Goal: Information Seeking & Learning: Learn about a topic

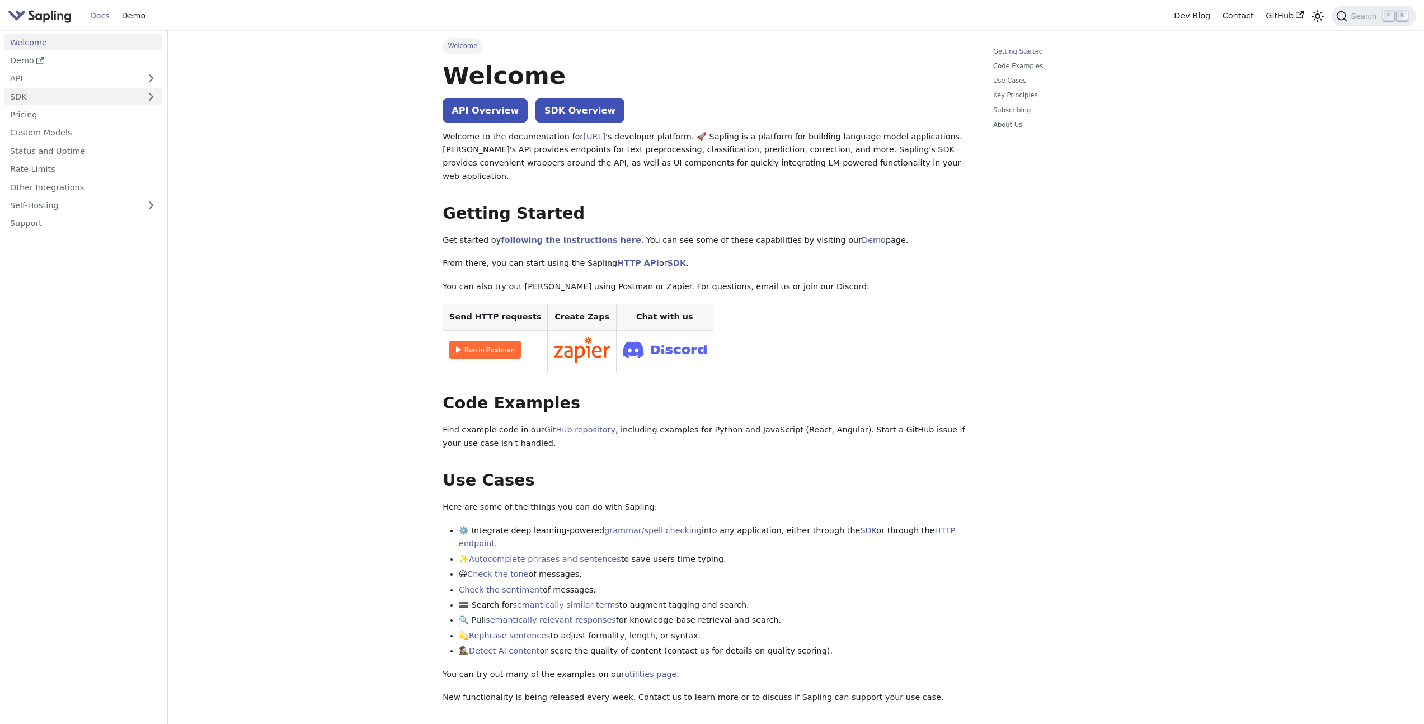
click at [119, 98] on link "SDK" at bounding box center [72, 96] width 136 height 16
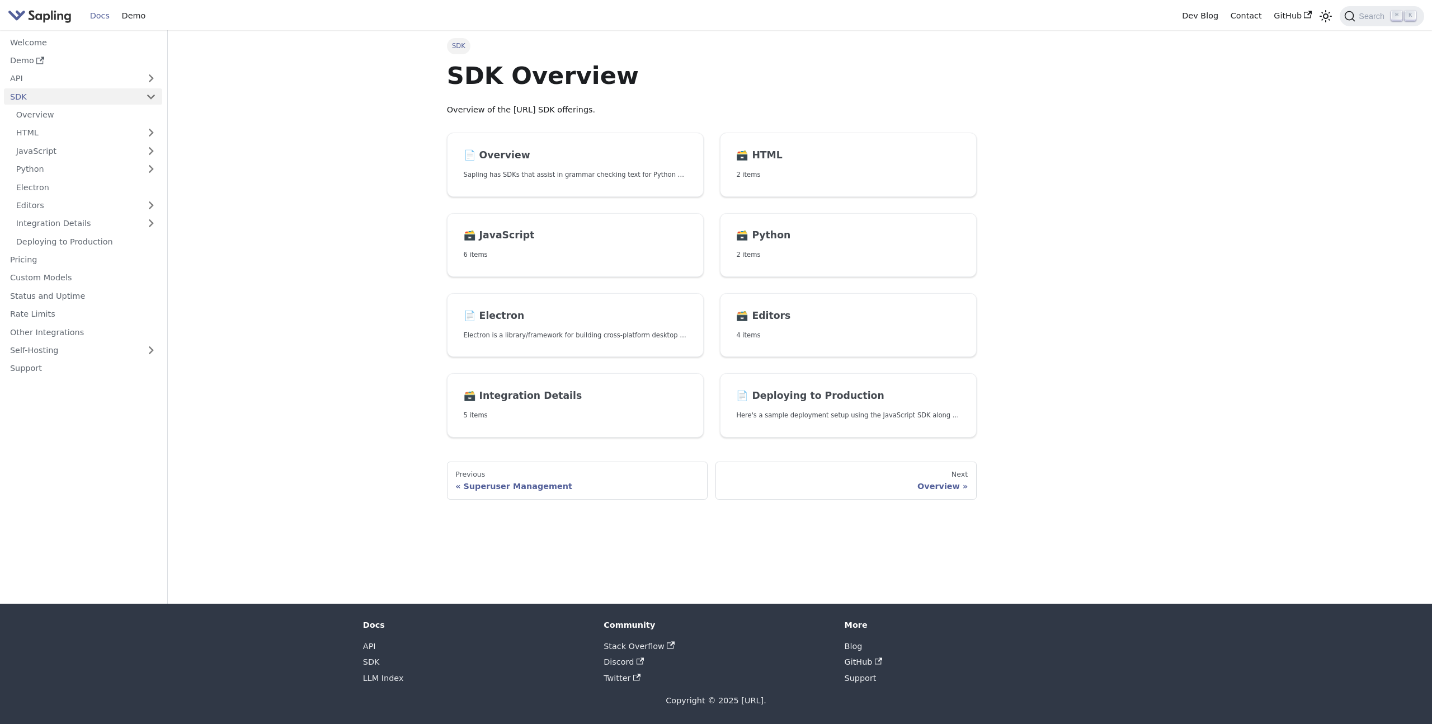
click at [119, 124] on ul "Overview HTML JavaScript Python Electron Editors Integration Details Deploying …" at bounding box center [83, 178] width 158 height 143
click at [118, 128] on link "HTML" at bounding box center [86, 133] width 152 height 16
click at [130, 149] on link "HTML Quickstart" at bounding box center [89, 151] width 146 height 16
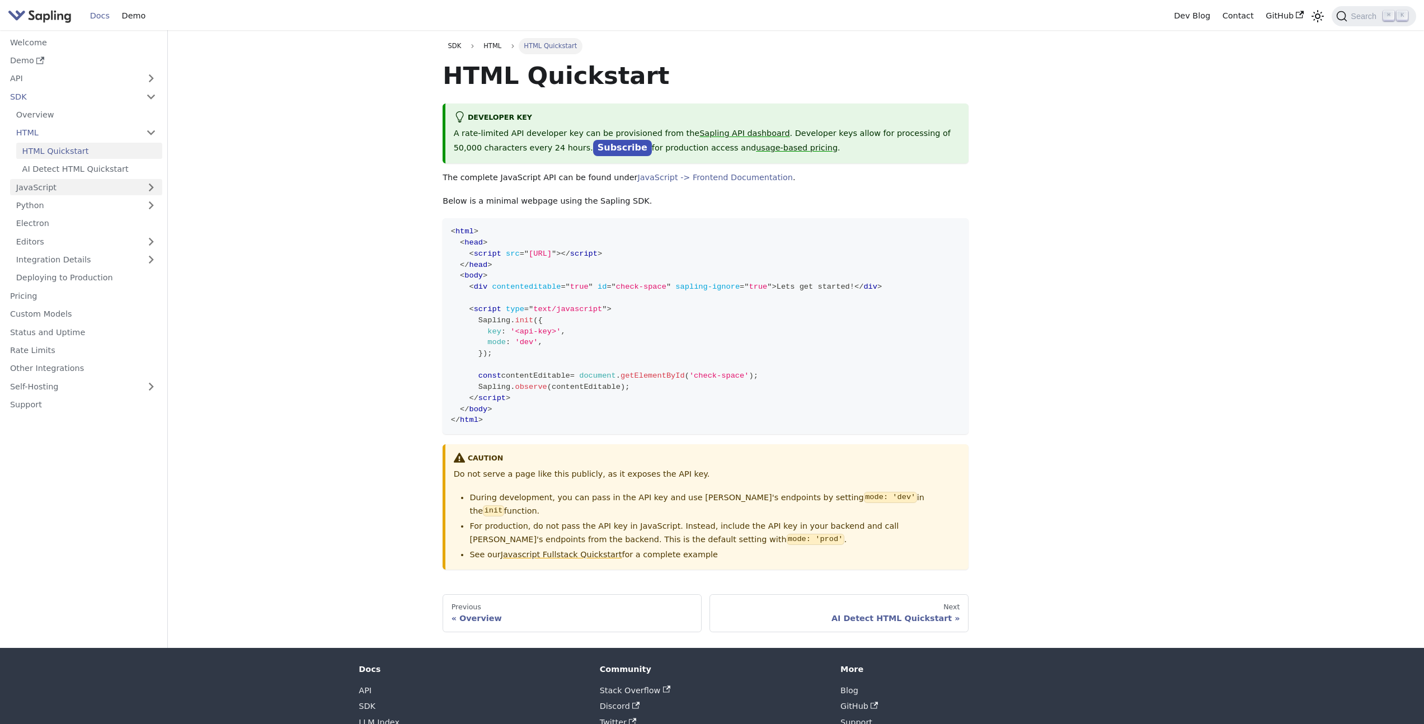
click at [153, 184] on link "JavaScript" at bounding box center [86, 187] width 152 height 16
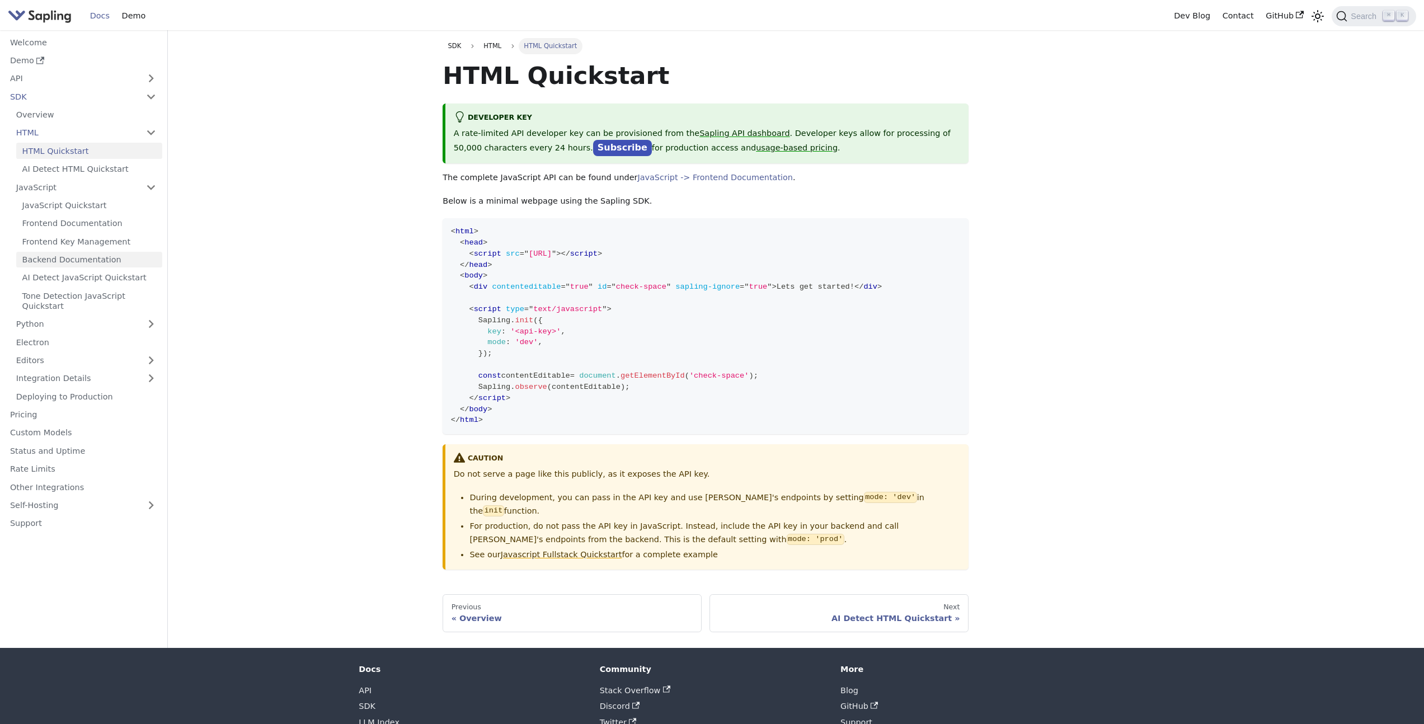
click at [120, 254] on link "Backend Documentation" at bounding box center [89, 260] width 146 height 16
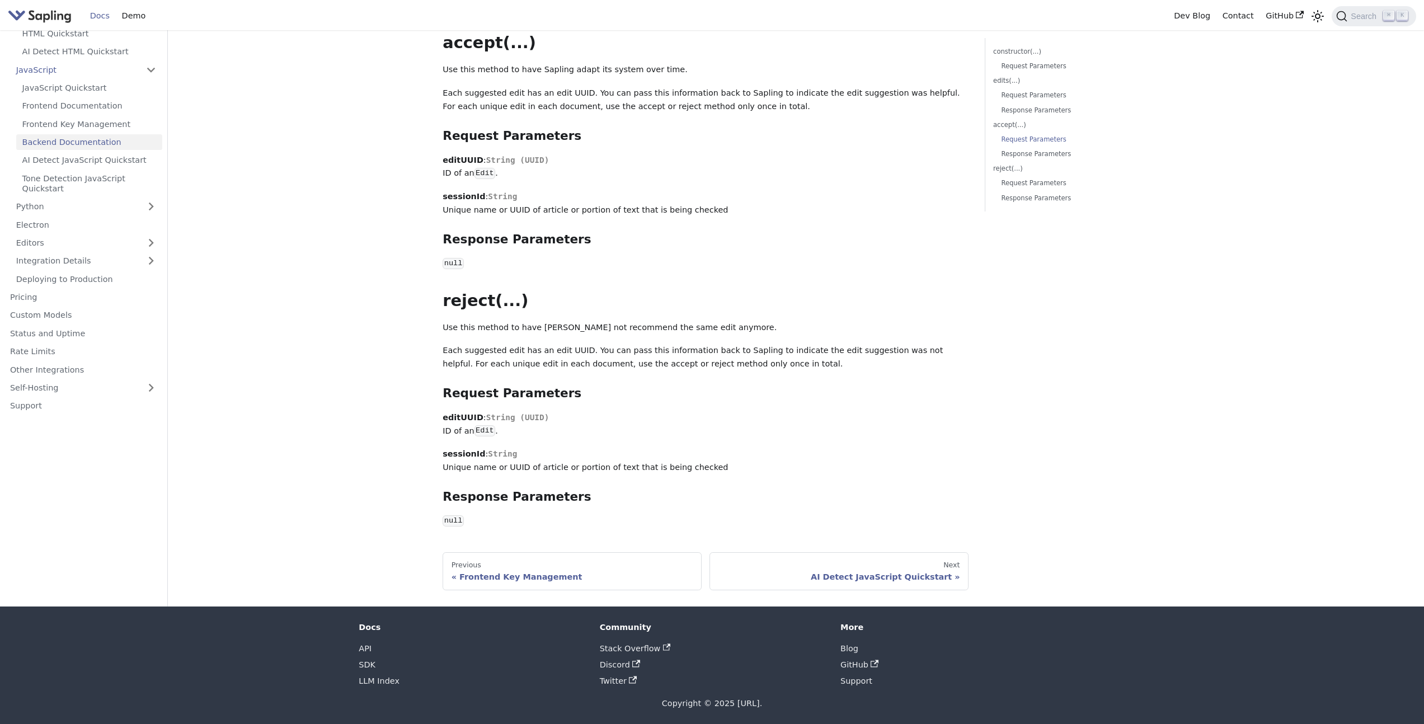
scroll to position [1393, 0]
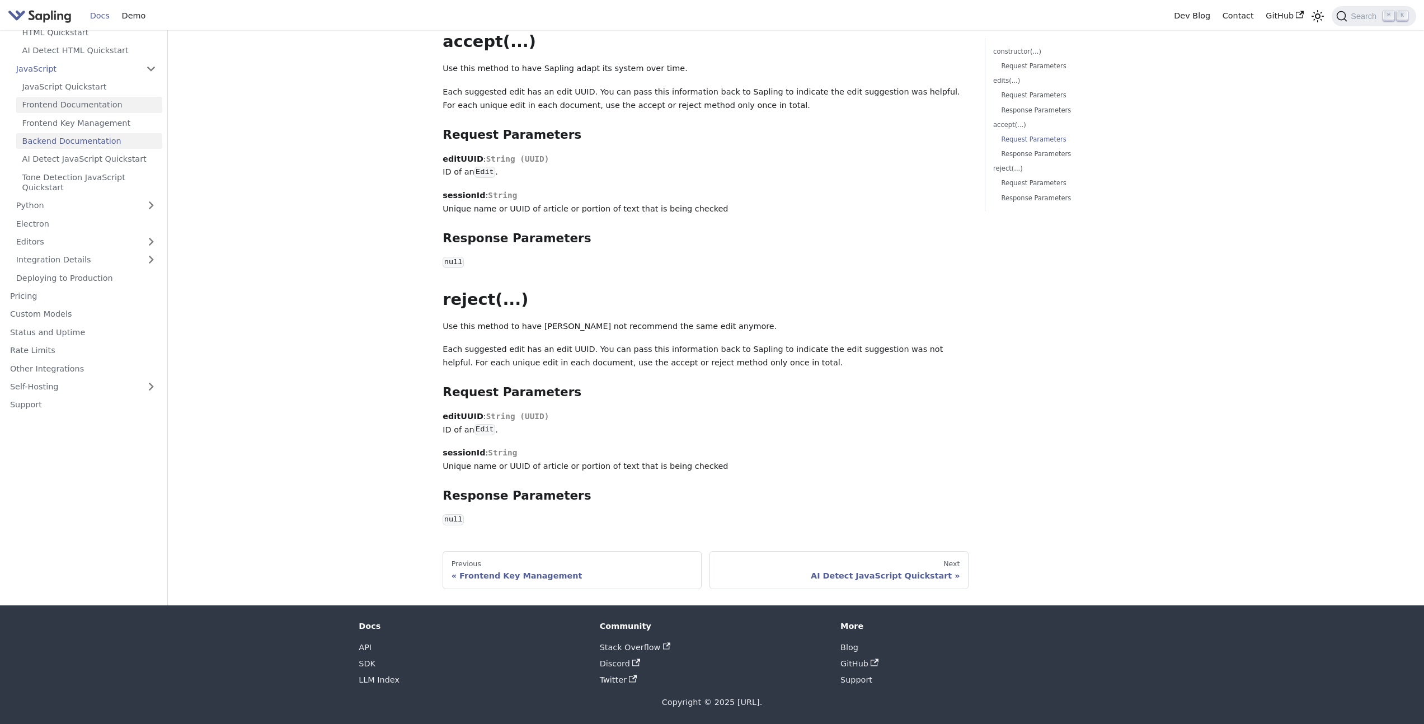
click at [118, 109] on link "Frontend Documentation" at bounding box center [89, 105] width 146 height 16
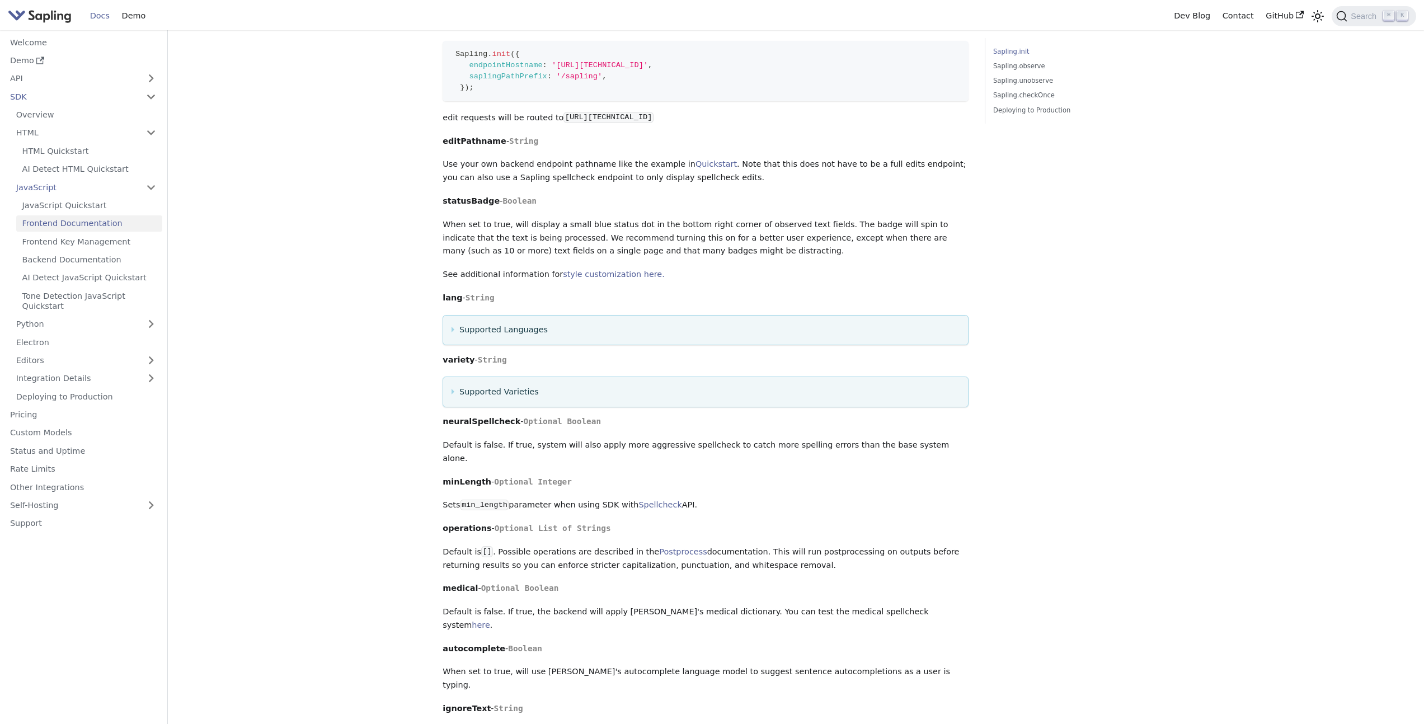
scroll to position [597, 0]
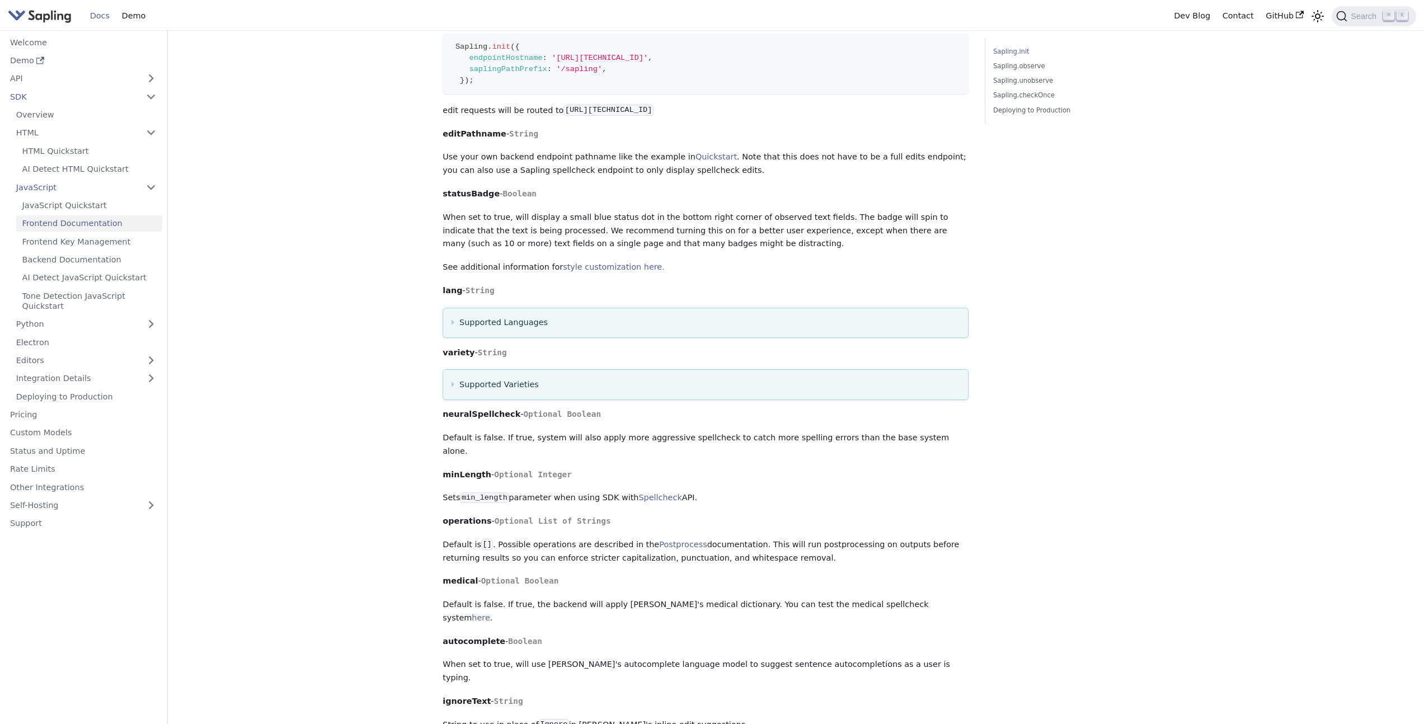
click at [452, 392] on summary "Supported Varieties" at bounding box center [705, 384] width 509 height 13
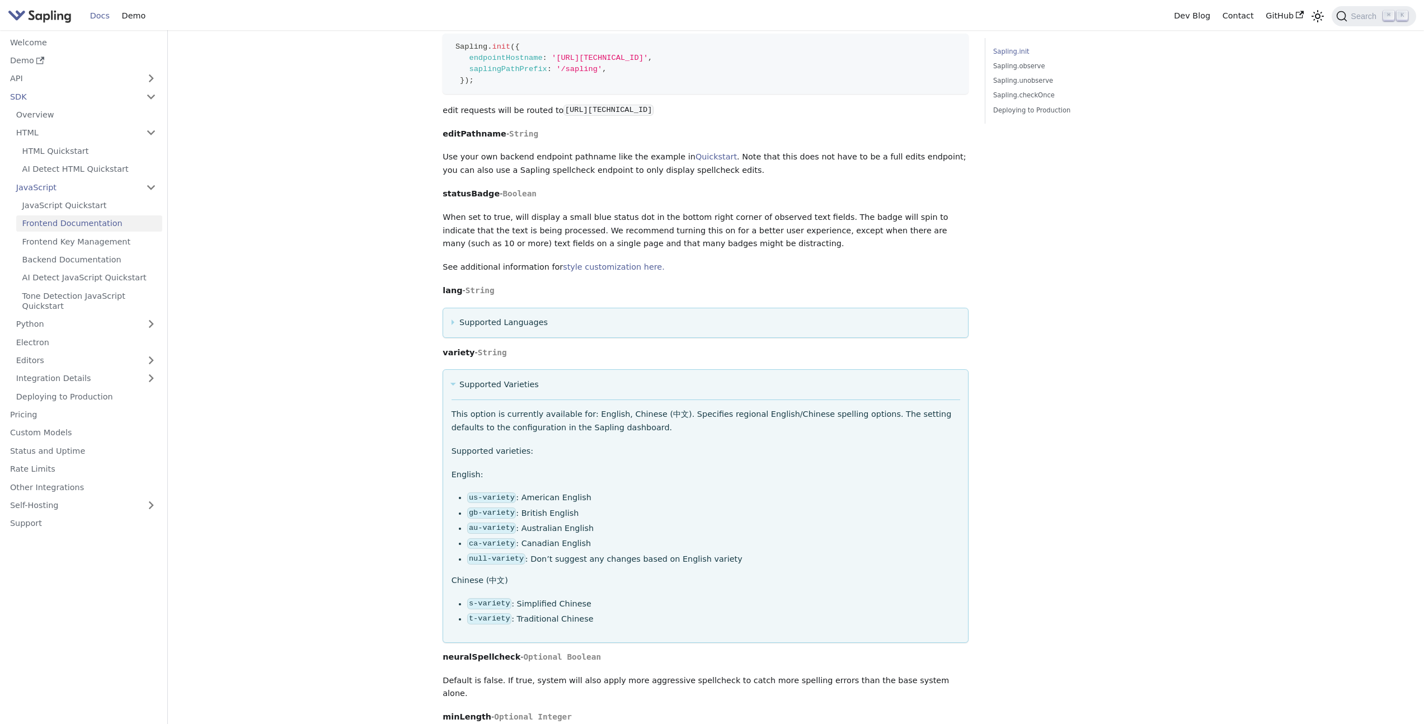
click at [451, 391] on summary "Supported Varieties" at bounding box center [705, 384] width 509 height 13
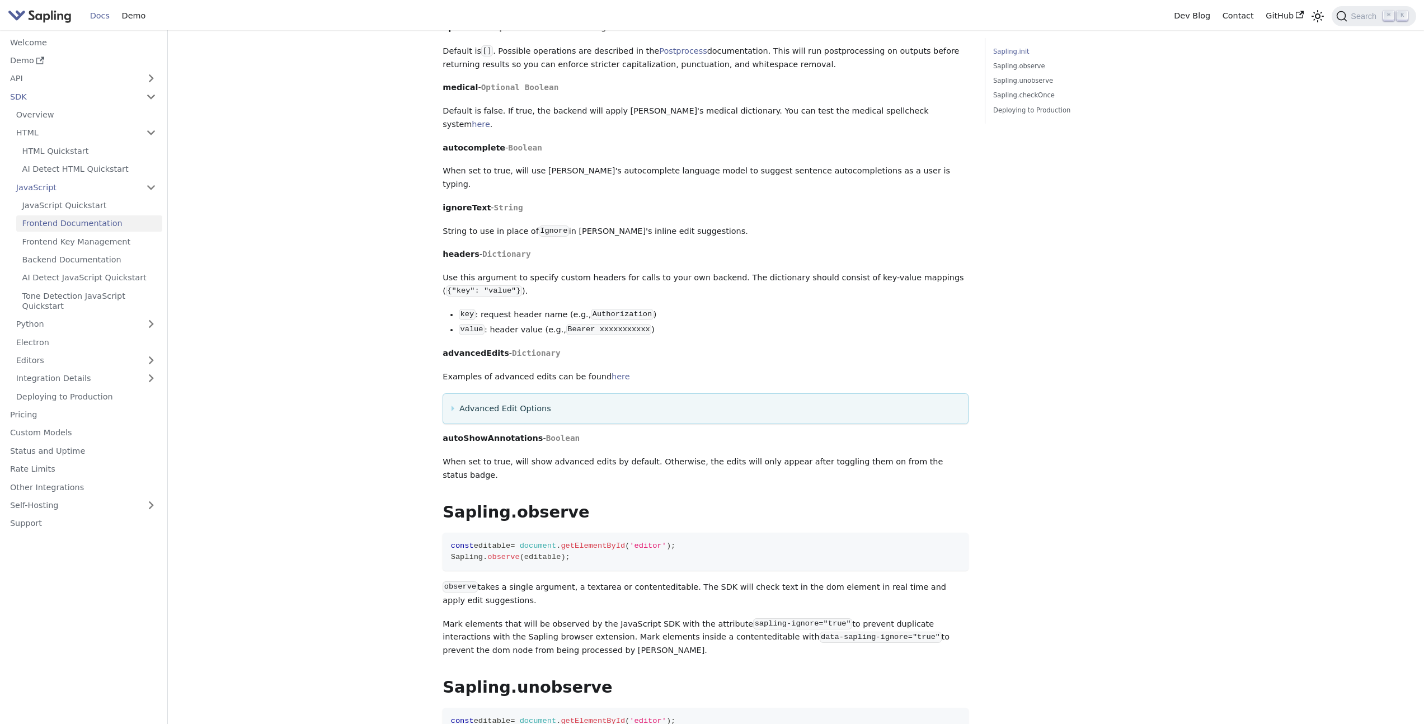
scroll to position [1145, 0]
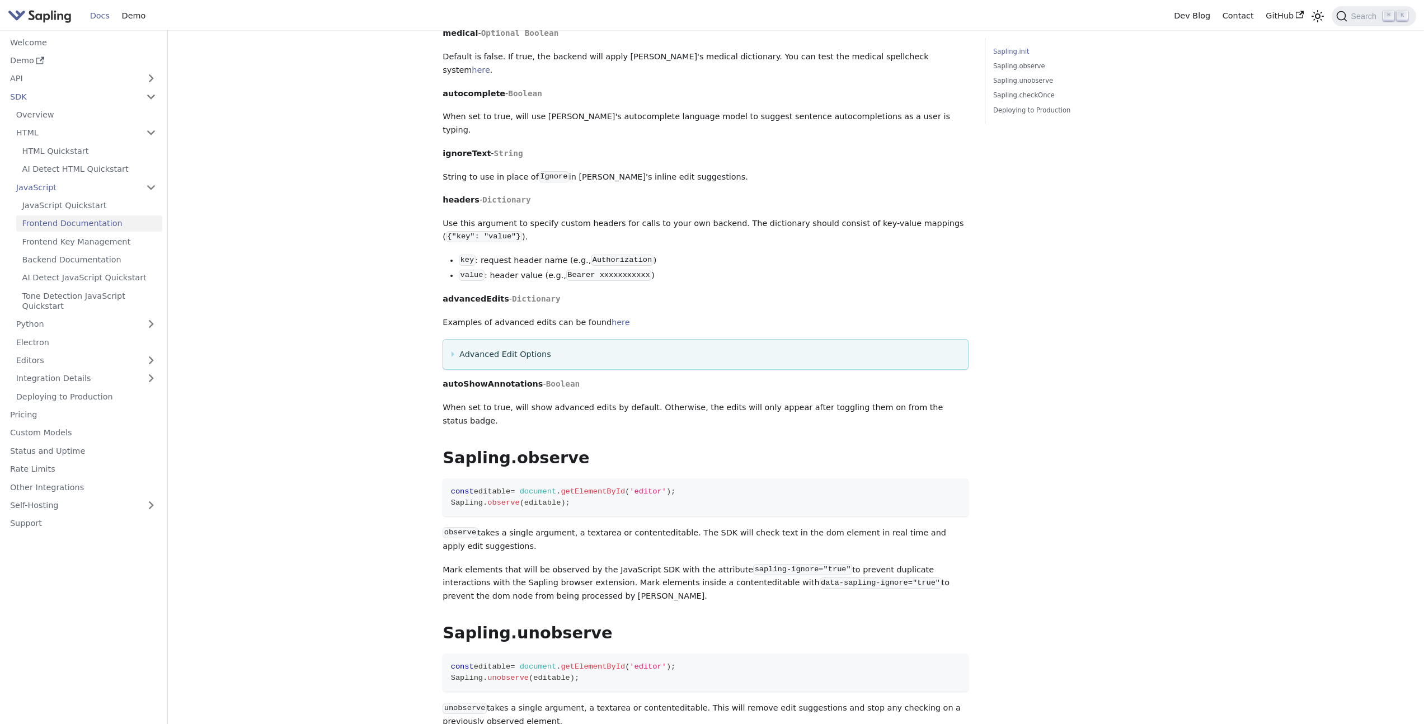
click at [454, 348] on summary "Advanced Edit Options" at bounding box center [705, 354] width 509 height 13
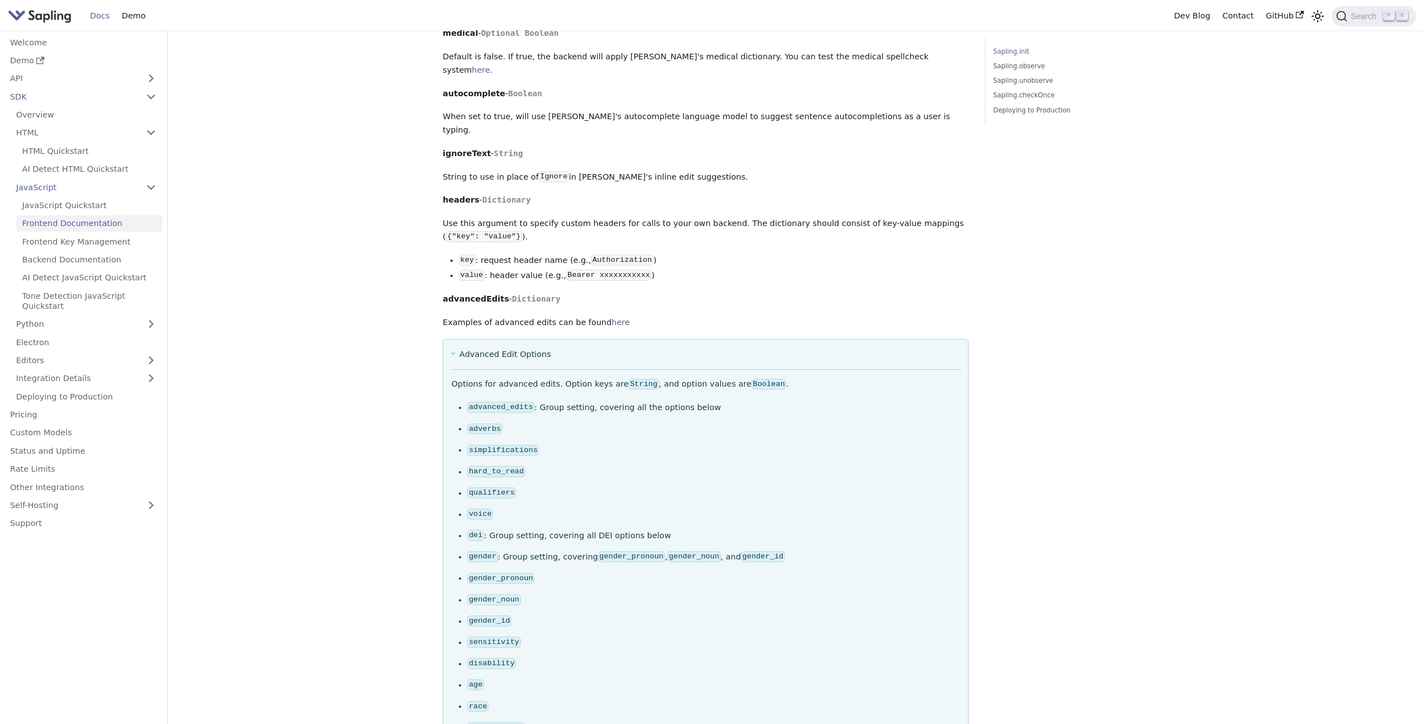
click at [453, 348] on summary "Advanced Edit Options" at bounding box center [705, 354] width 509 height 13
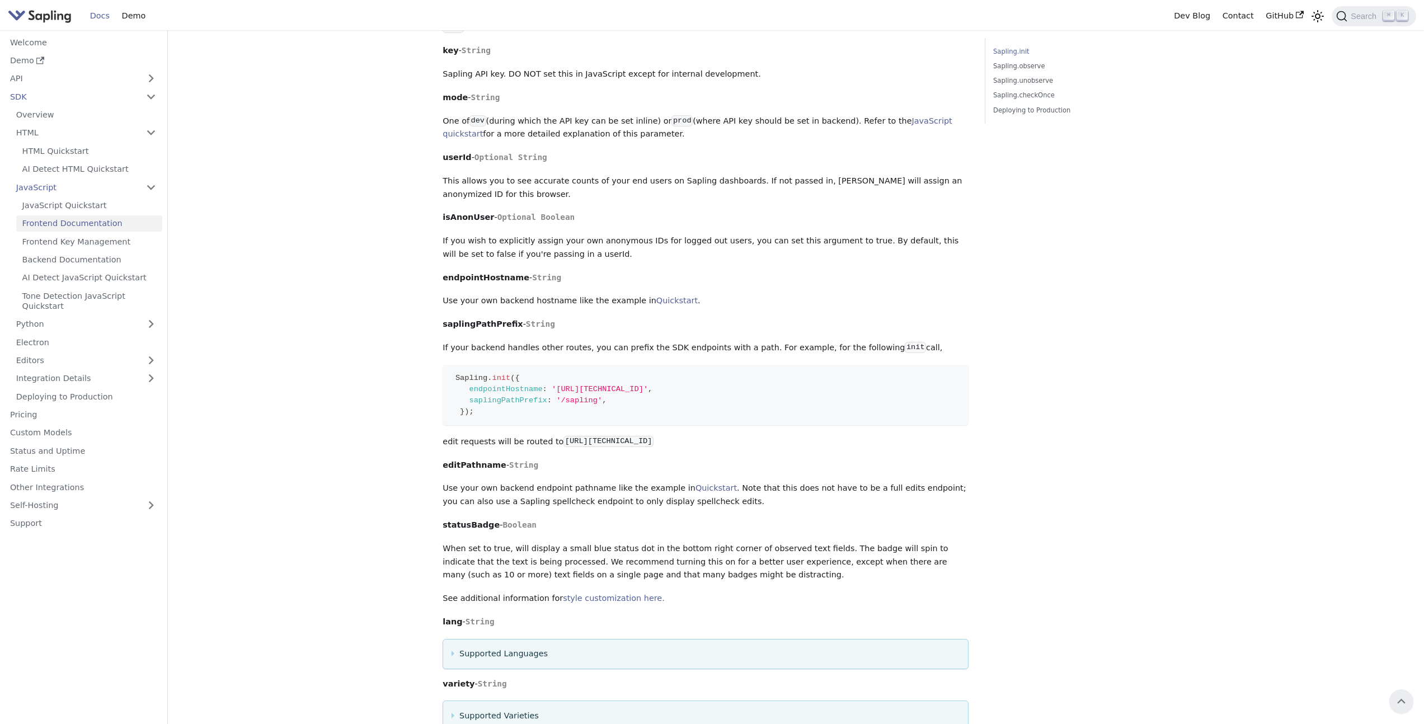
scroll to position [244, 0]
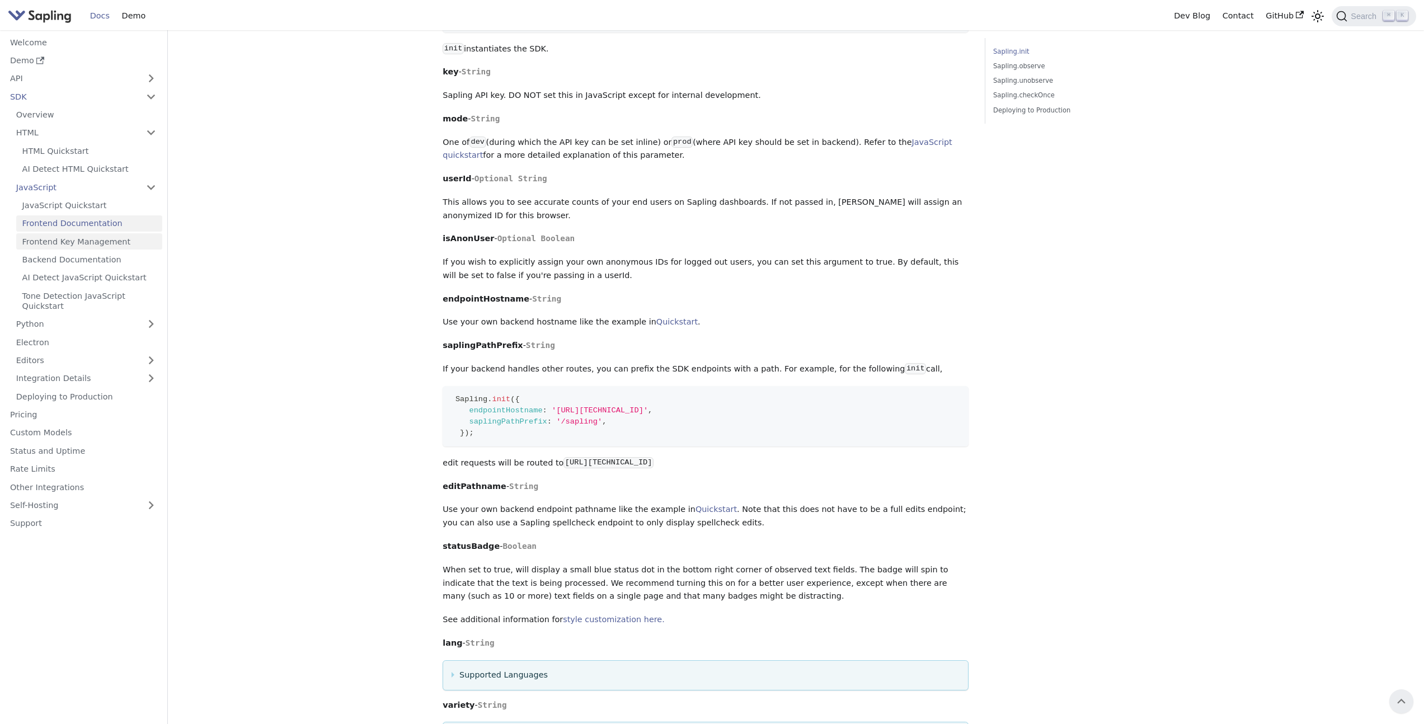
click at [74, 247] on link "Frontend Key Management" at bounding box center [89, 241] width 146 height 16
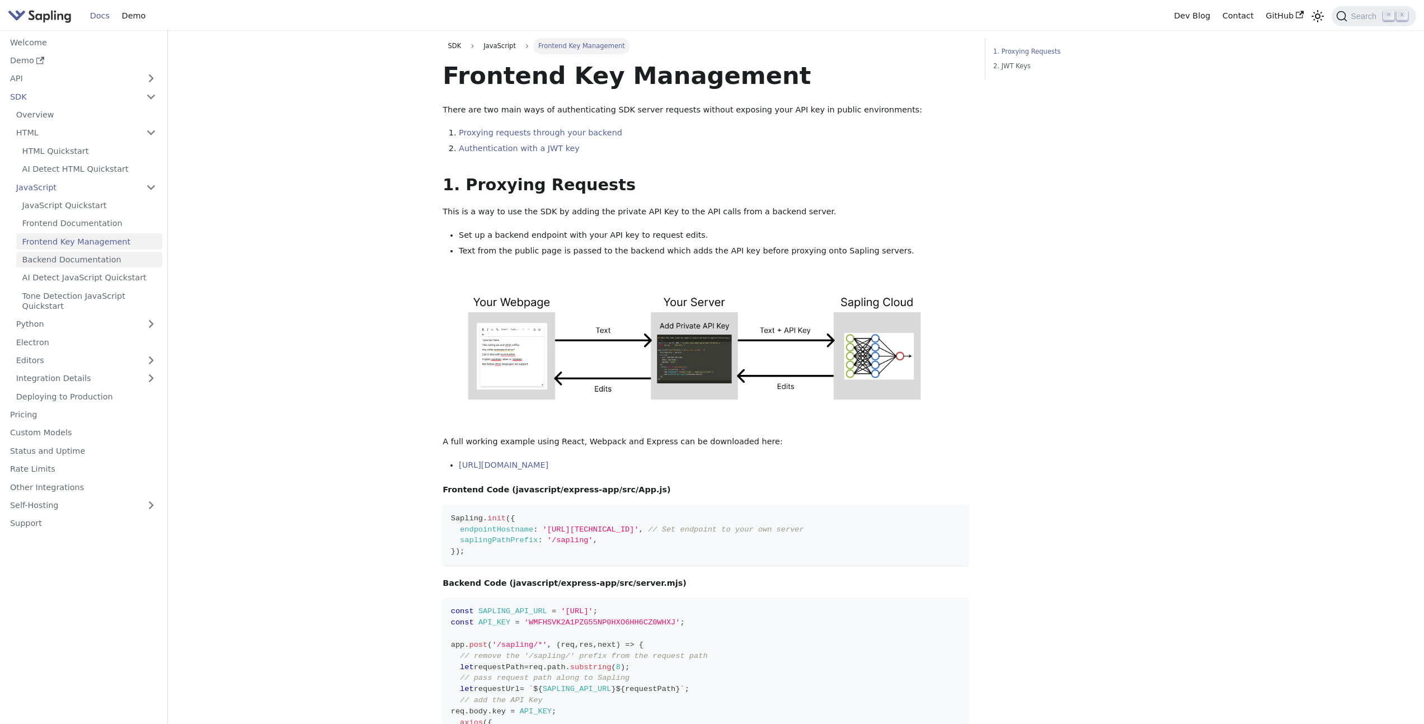
click at [75, 260] on link "Backend Documentation" at bounding box center [89, 260] width 146 height 16
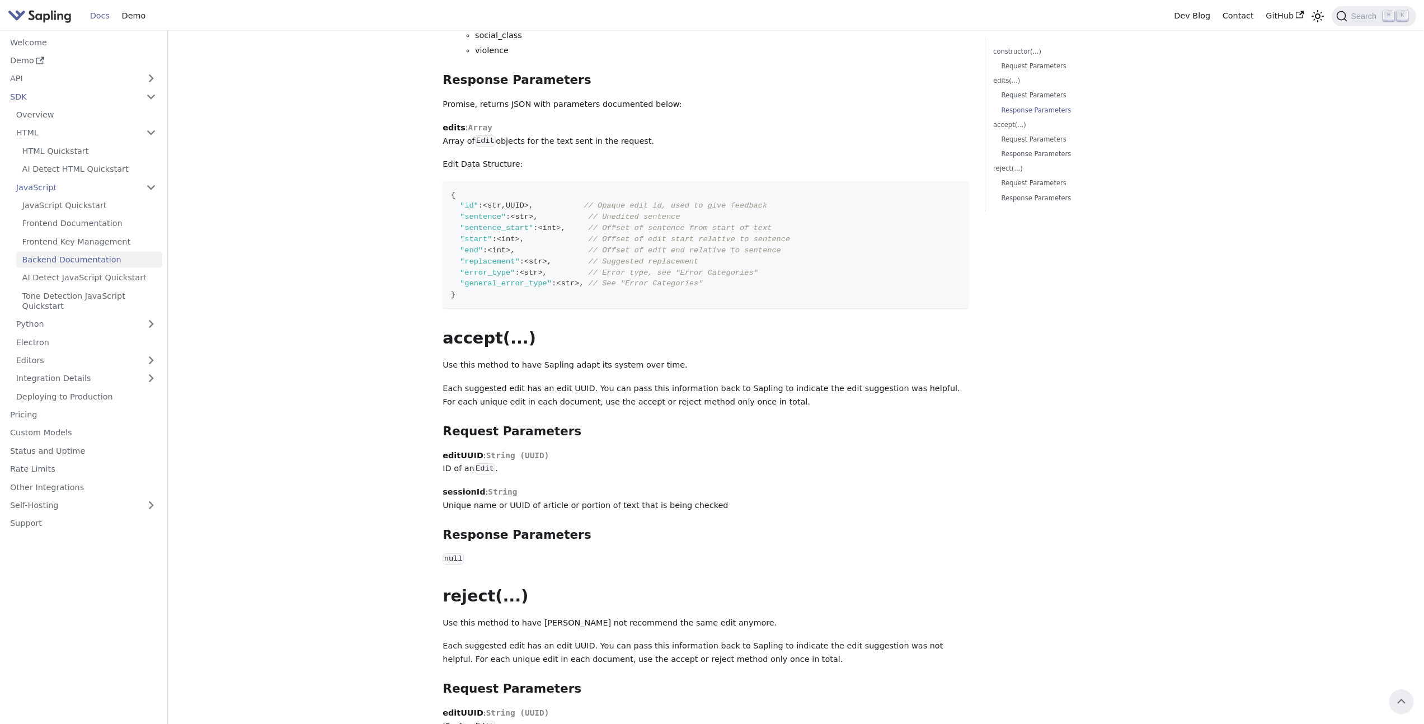
scroll to position [1016, 0]
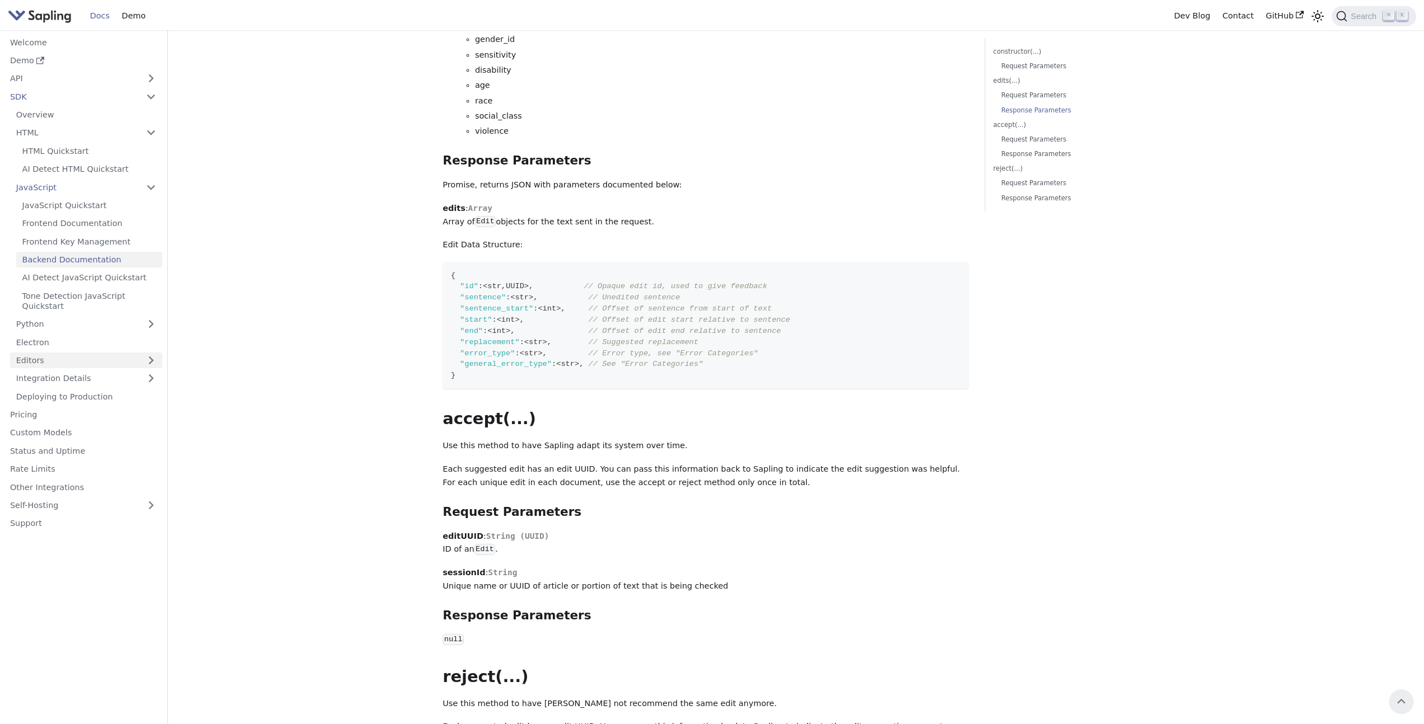
click at [134, 356] on link "Editors" at bounding box center [75, 360] width 130 height 16
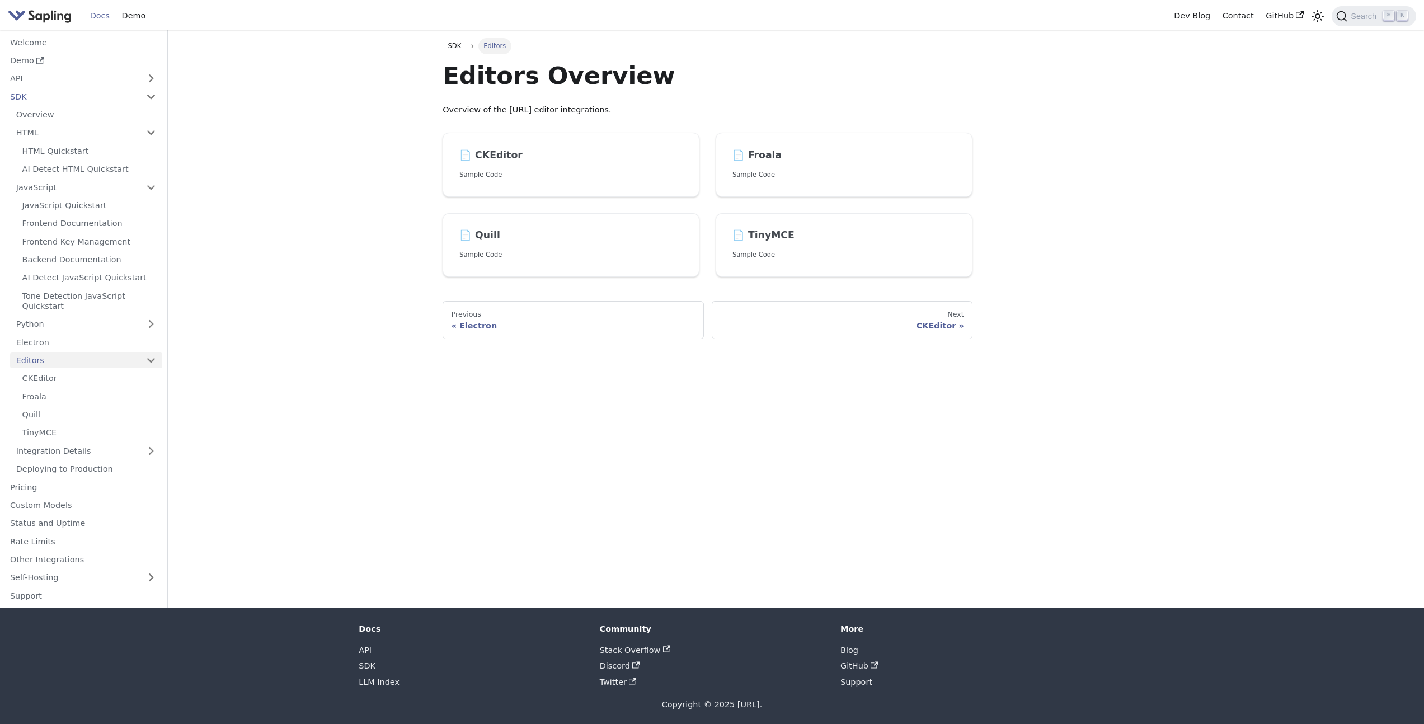
click at [134, 356] on link "Editors" at bounding box center [75, 360] width 130 height 16
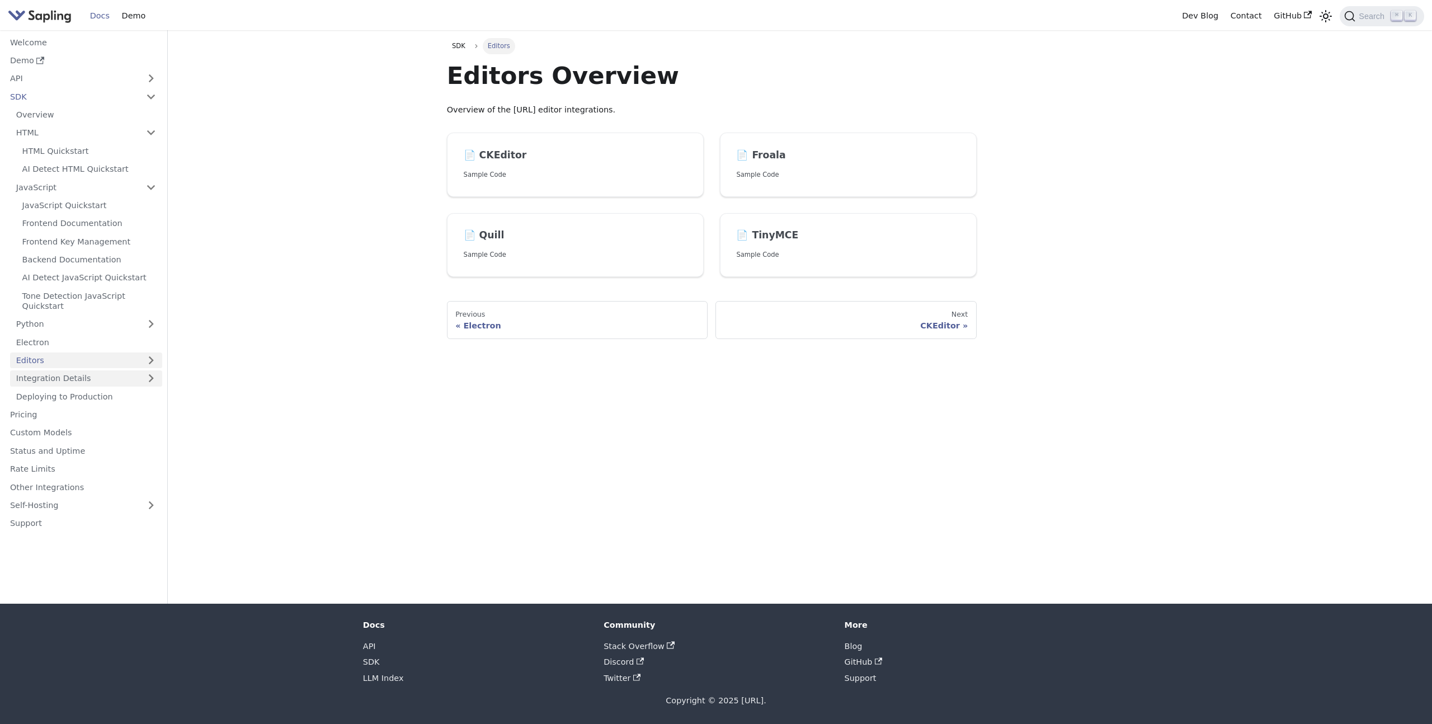
click at [134, 370] on link "Integration Details" at bounding box center [86, 378] width 152 height 16
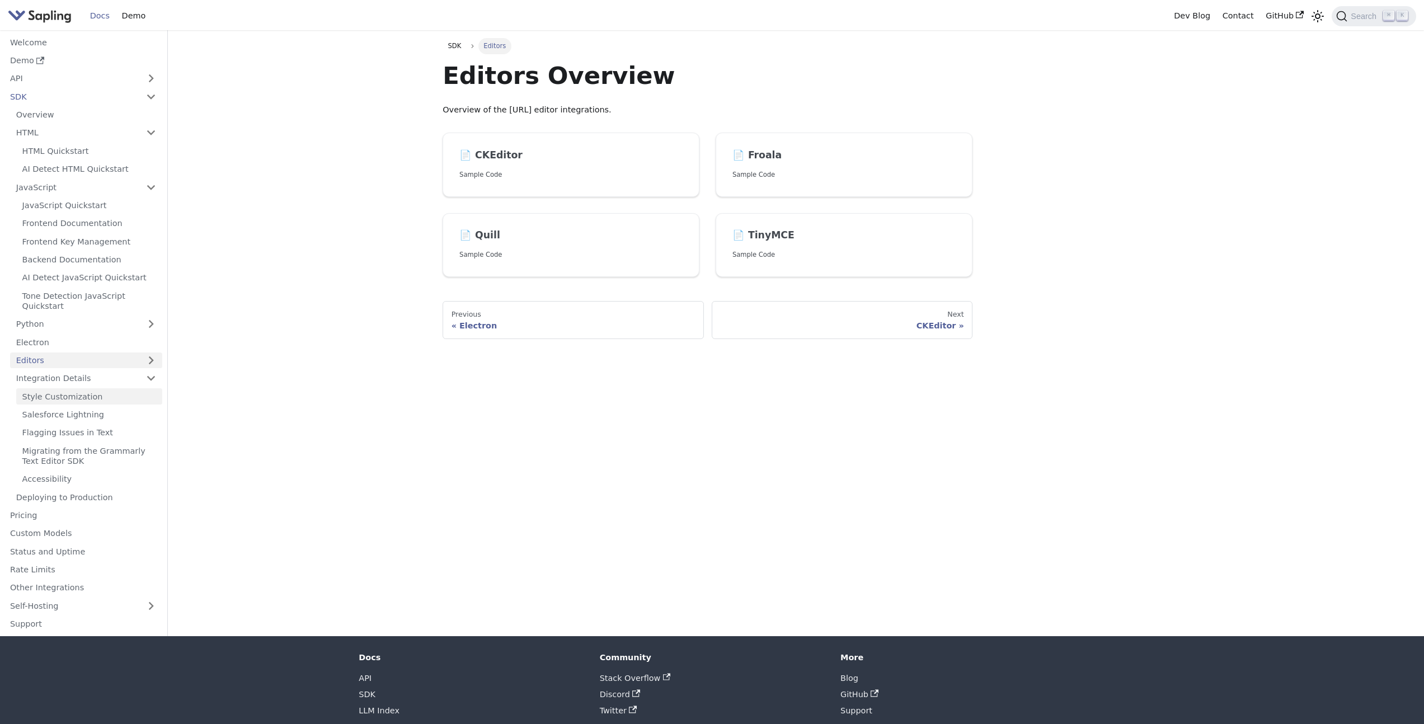
click at [123, 390] on link "Style Customization" at bounding box center [89, 396] width 146 height 16
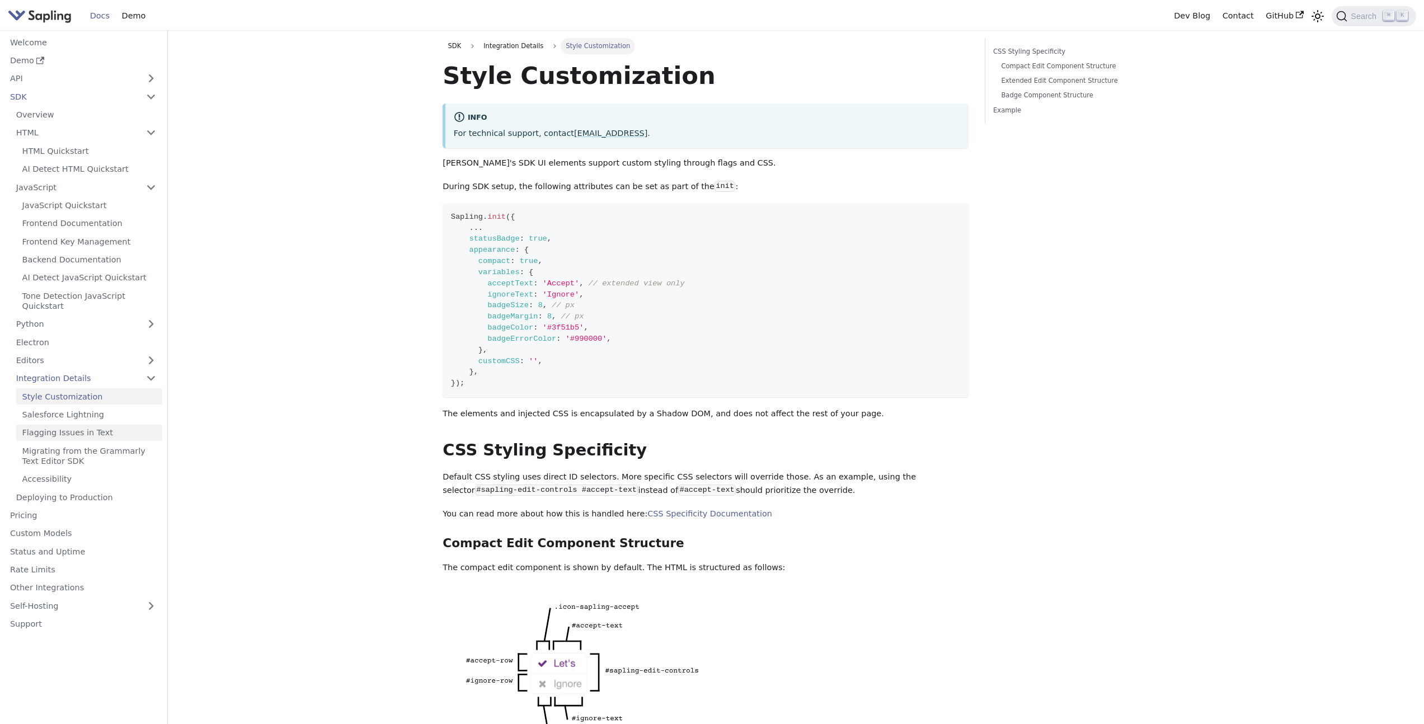
click at [118, 431] on link "Flagging Issues in Text" at bounding box center [89, 433] width 146 height 16
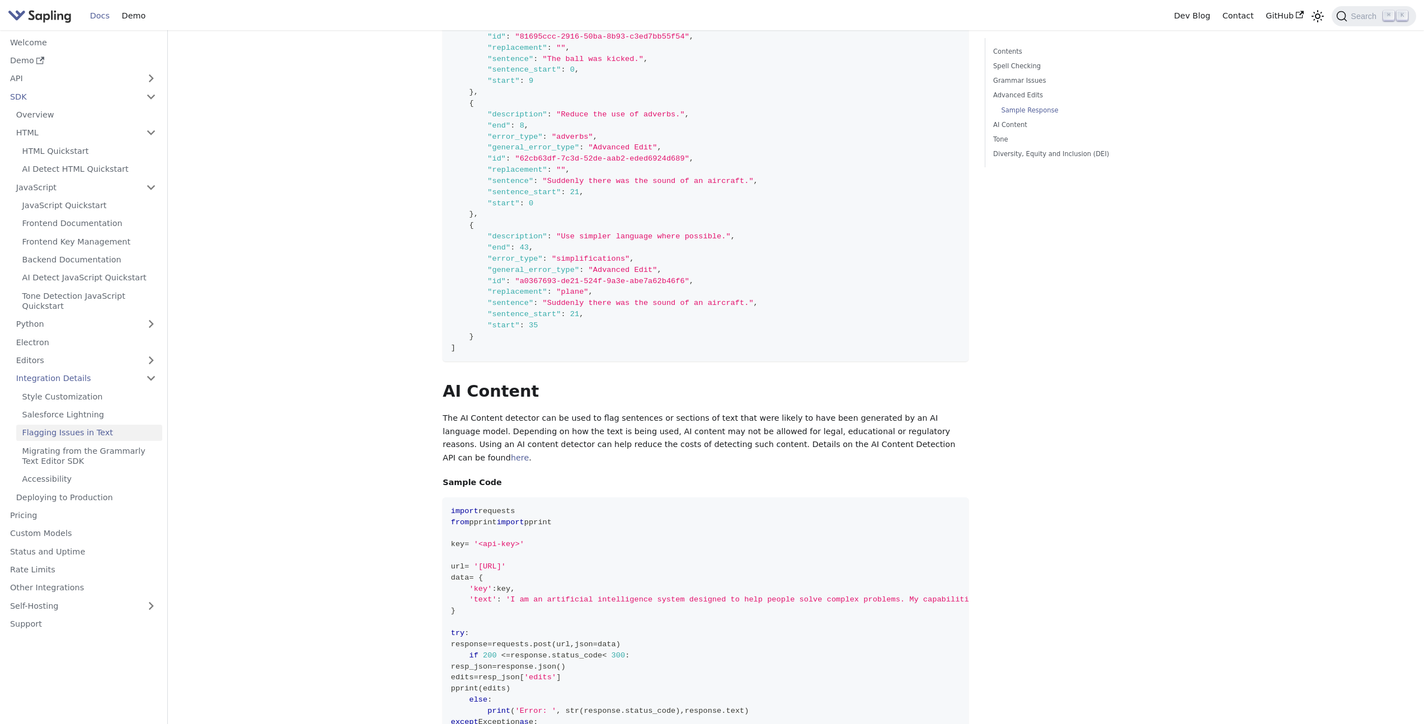
scroll to position [2075, 0]
click at [100, 451] on link "Migrating from the Grammarly Text Editor SDK" at bounding box center [89, 455] width 146 height 26
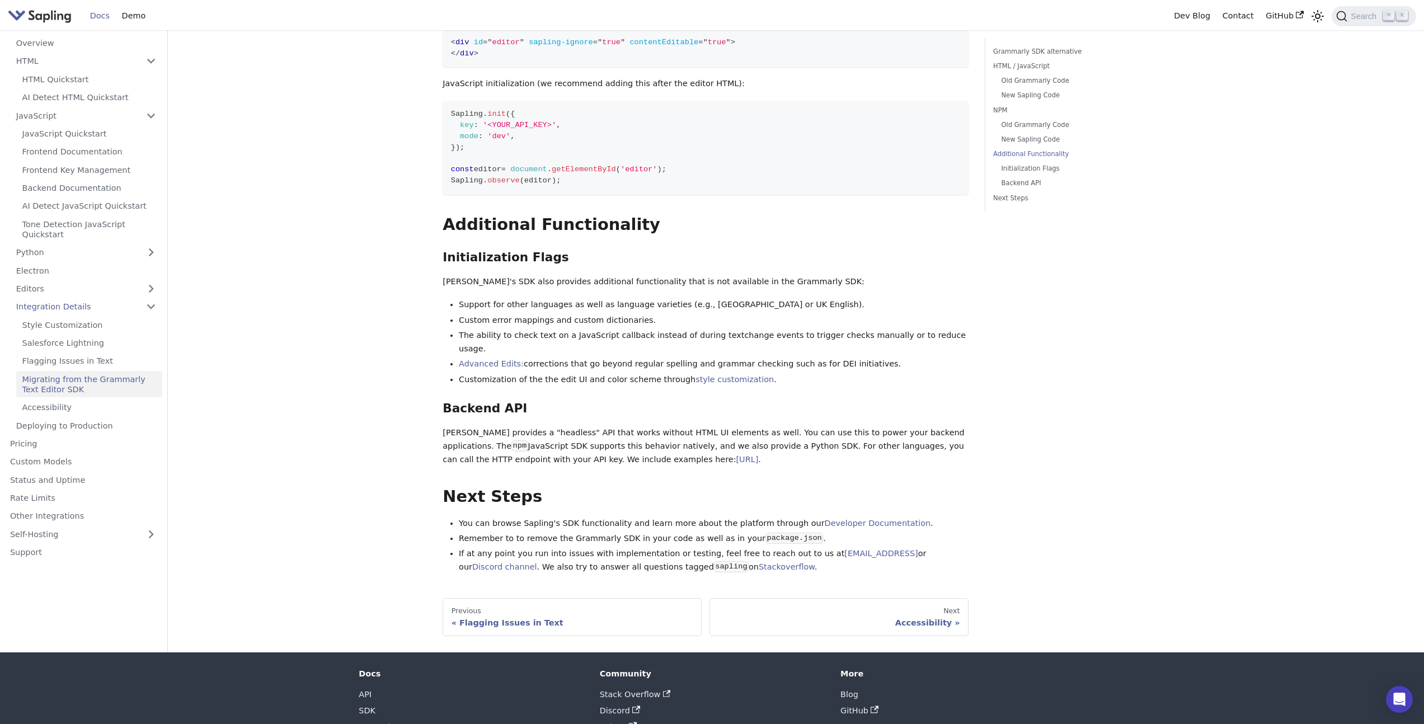
scroll to position [1362, 0]
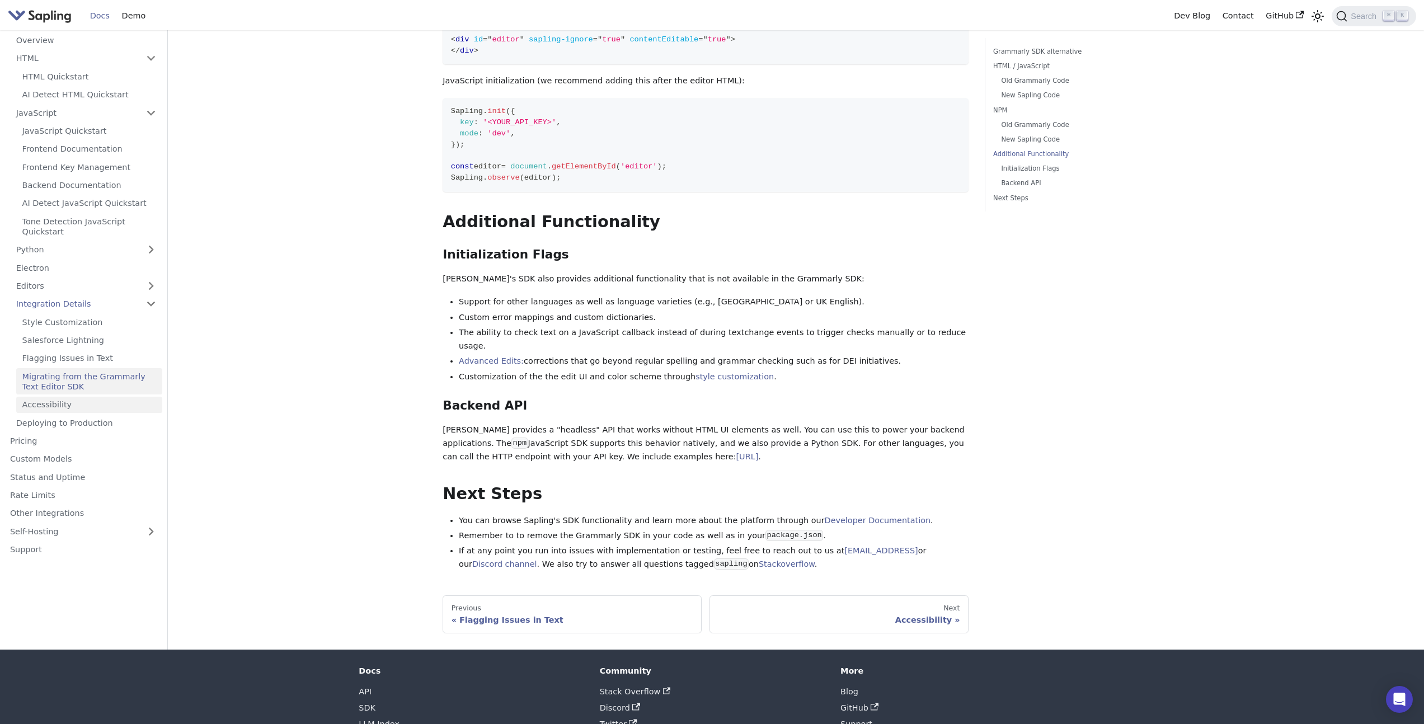
click at [114, 397] on link "Accessibility" at bounding box center [89, 405] width 146 height 16
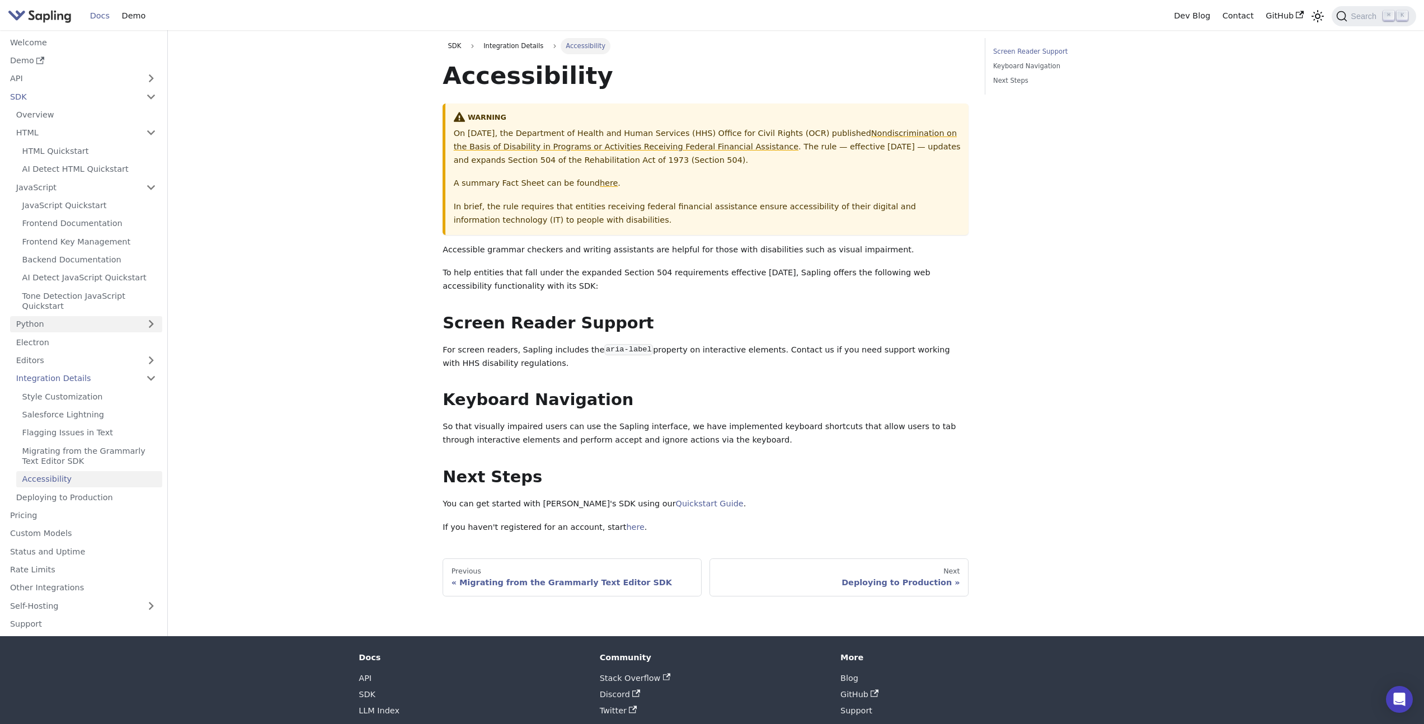
click at [113, 326] on link "Python" at bounding box center [86, 324] width 152 height 16
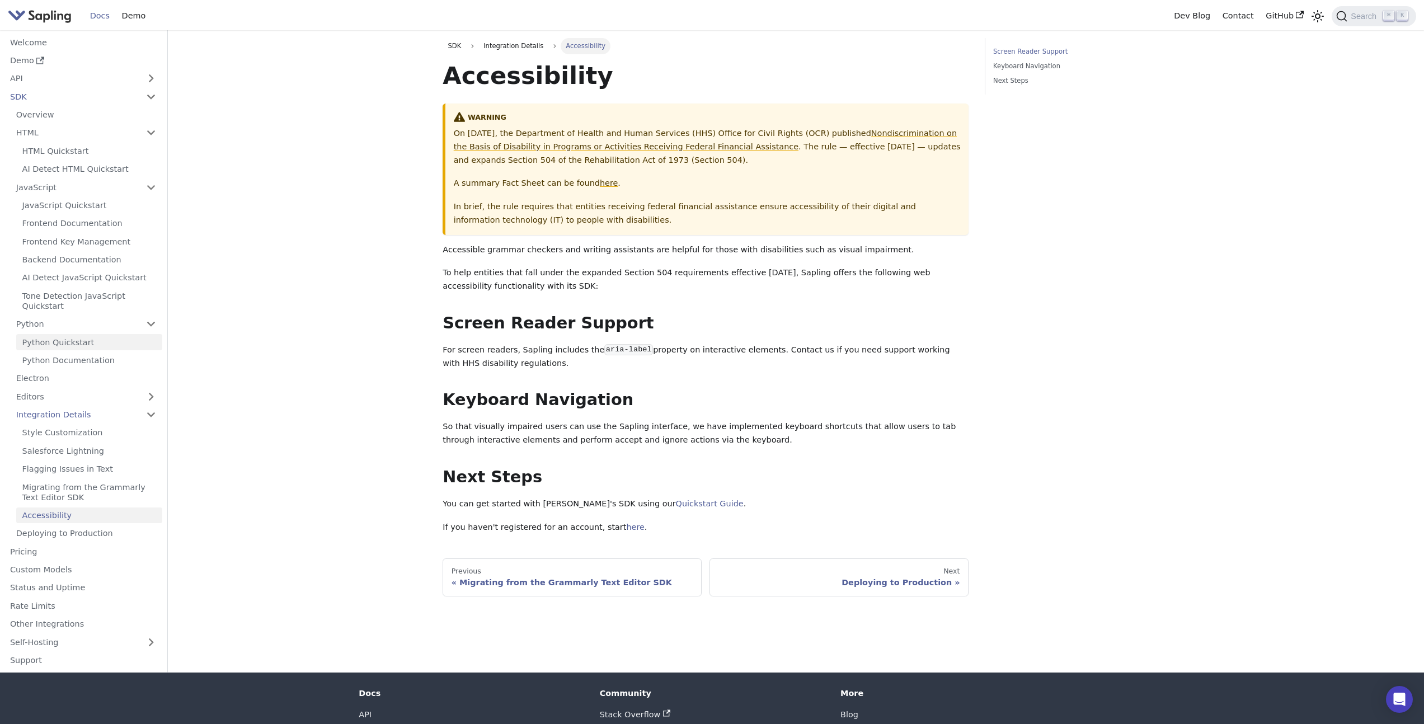
click at [111, 337] on link "Python Quickstart" at bounding box center [89, 342] width 146 height 16
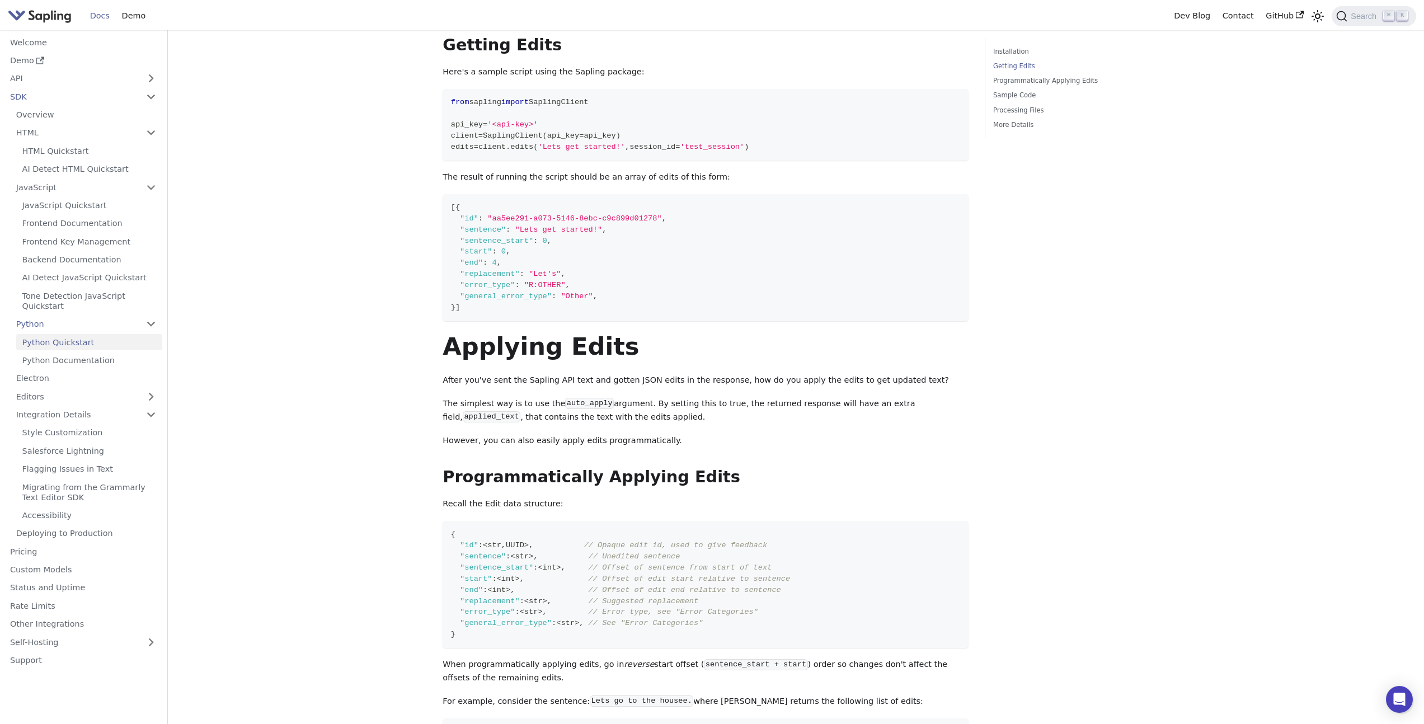
scroll to position [146, 0]
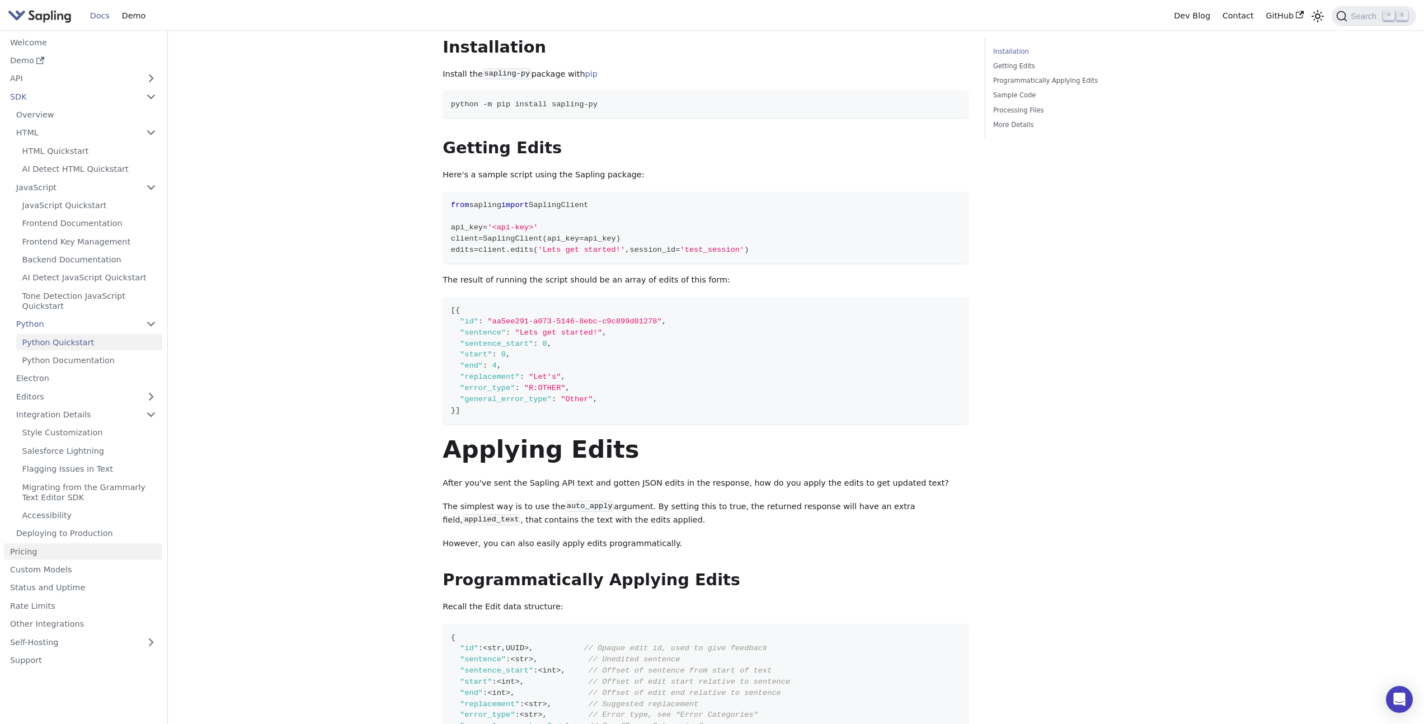
click at [39, 545] on link "Pricing" at bounding box center [83, 551] width 158 height 16
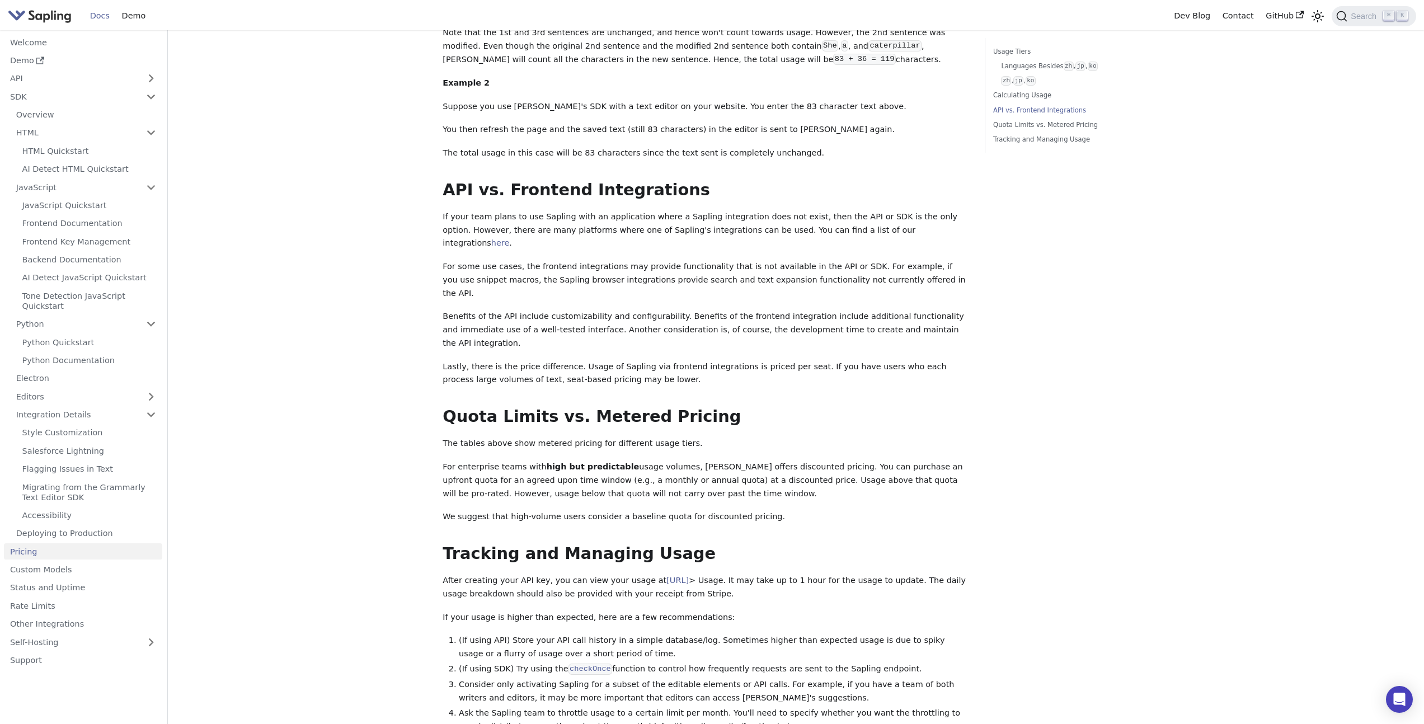
scroll to position [1269, 0]
